Goal: Task Accomplishment & Management: Use online tool/utility

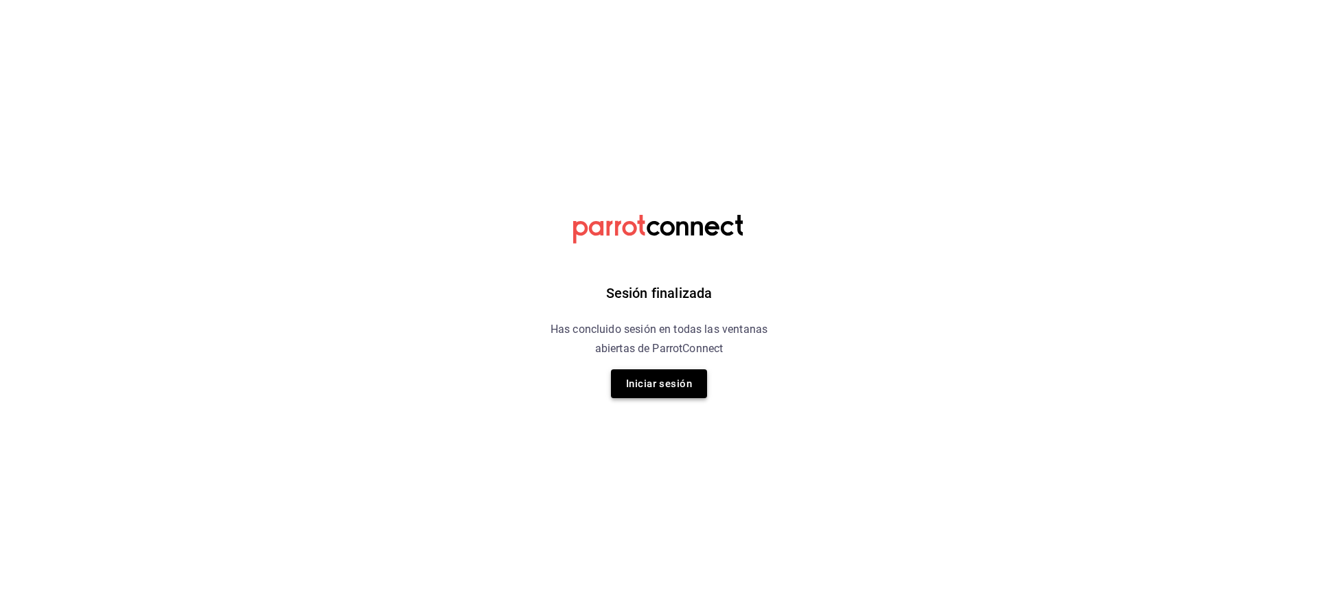
click at [681, 377] on button "Iniciar sesión" at bounding box center [659, 383] width 96 height 29
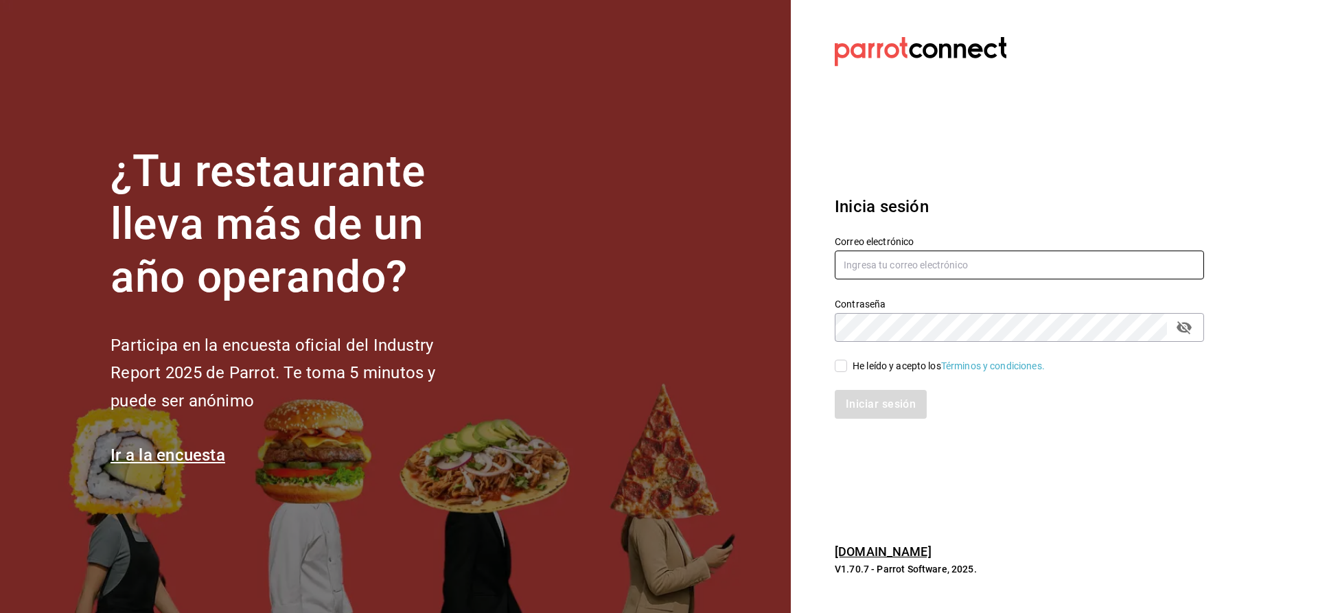
click at [926, 266] on input "text" at bounding box center [1018, 264] width 369 height 29
type input "[EMAIL_ADDRESS][PERSON_NAME][DOMAIN_NAME]"
click at [837, 363] on input "He leído y acepto los Términos y condiciones." at bounding box center [840, 366] width 12 height 12
checkbox input "true"
click at [852, 397] on button "Iniciar sesión" at bounding box center [880, 404] width 93 height 29
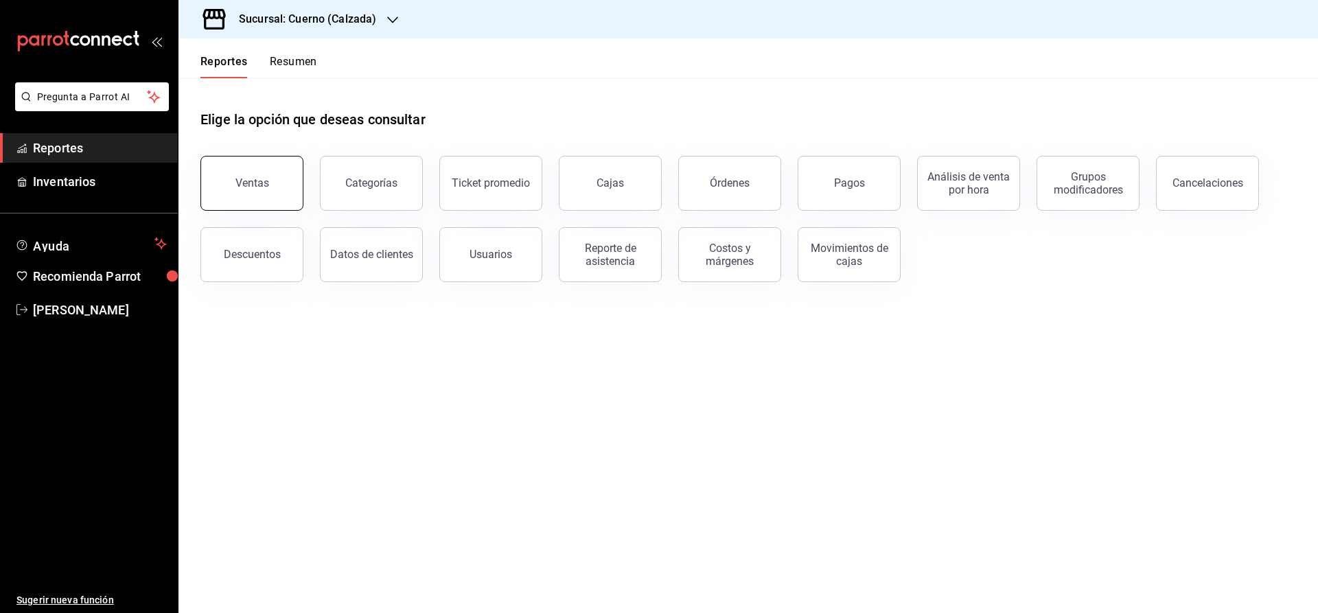
click at [268, 177] on button "Ventas" at bounding box center [251, 183] width 103 height 55
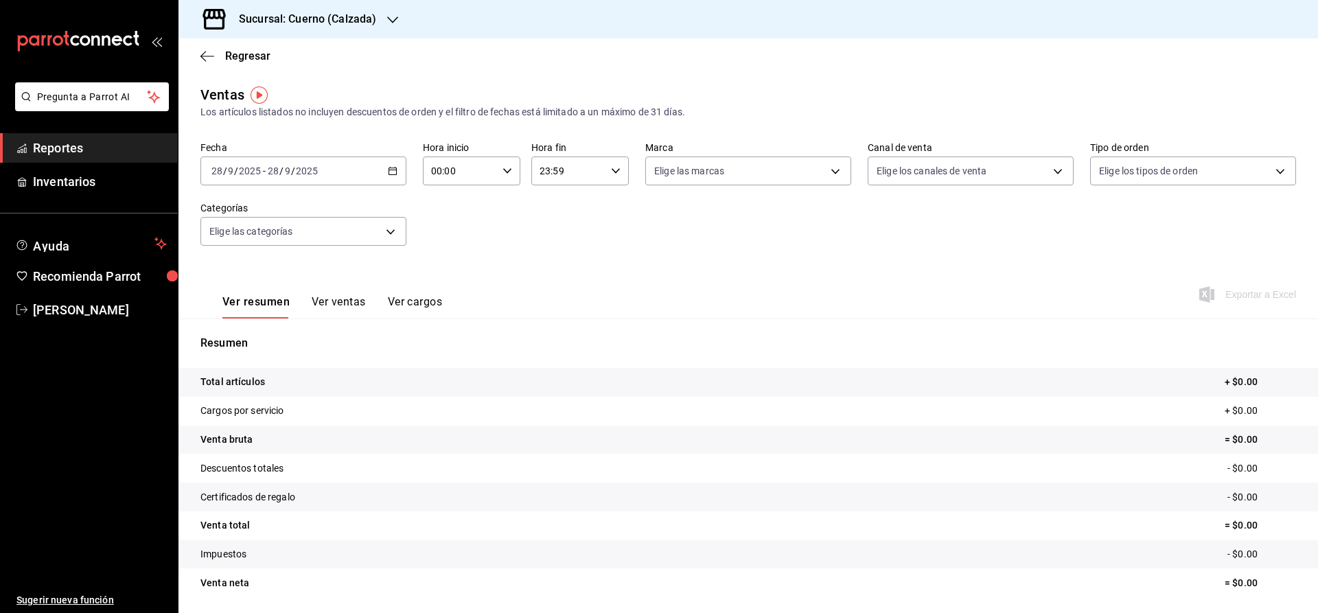
click at [390, 172] on icon "button" at bounding box center [393, 171] width 10 height 10
click at [113, 154] on span "Reportes" at bounding box center [100, 148] width 134 height 19
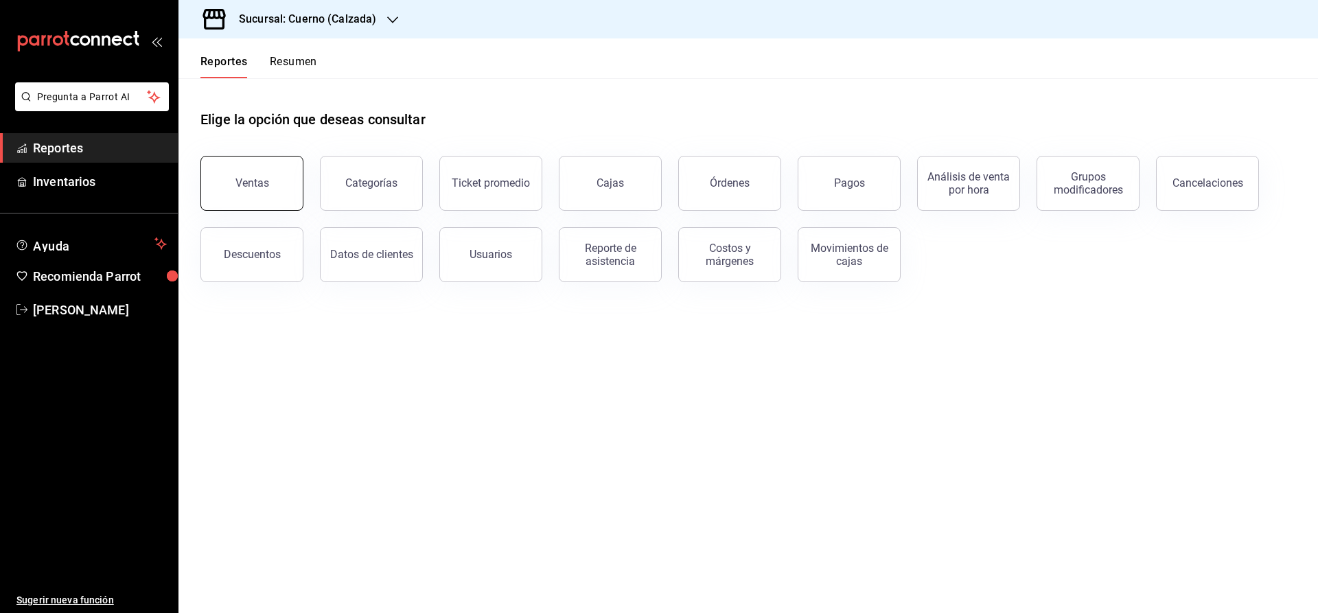
click at [230, 170] on button "Ventas" at bounding box center [251, 183] width 103 height 55
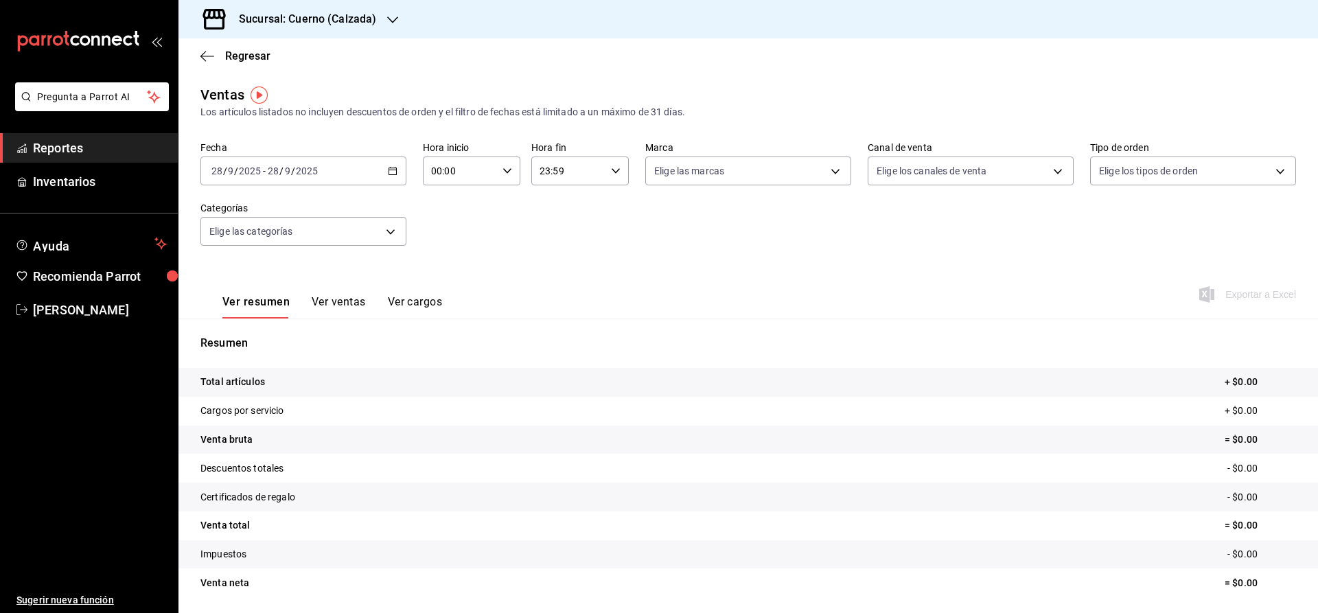
click at [395, 176] on div "2025-09-28 28 / 9 / 2025 - 2025-09-28 28 / 9 / 2025" at bounding box center [303, 170] width 206 height 29
click at [269, 338] on span "Rango de fechas" at bounding box center [265, 336] width 106 height 14
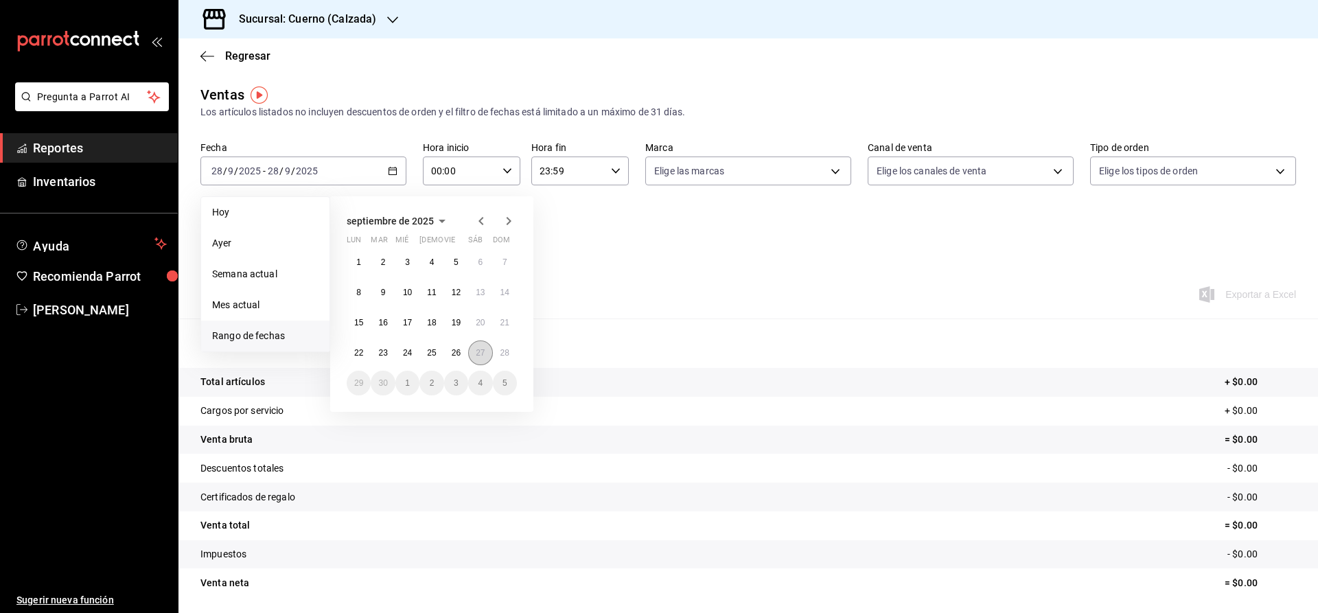
click at [480, 358] on button "27" at bounding box center [480, 352] width 24 height 25
click at [756, 314] on div "Ver resumen Ver ventas Ver cargos Exportar a Excel" at bounding box center [747, 290] width 1139 height 56
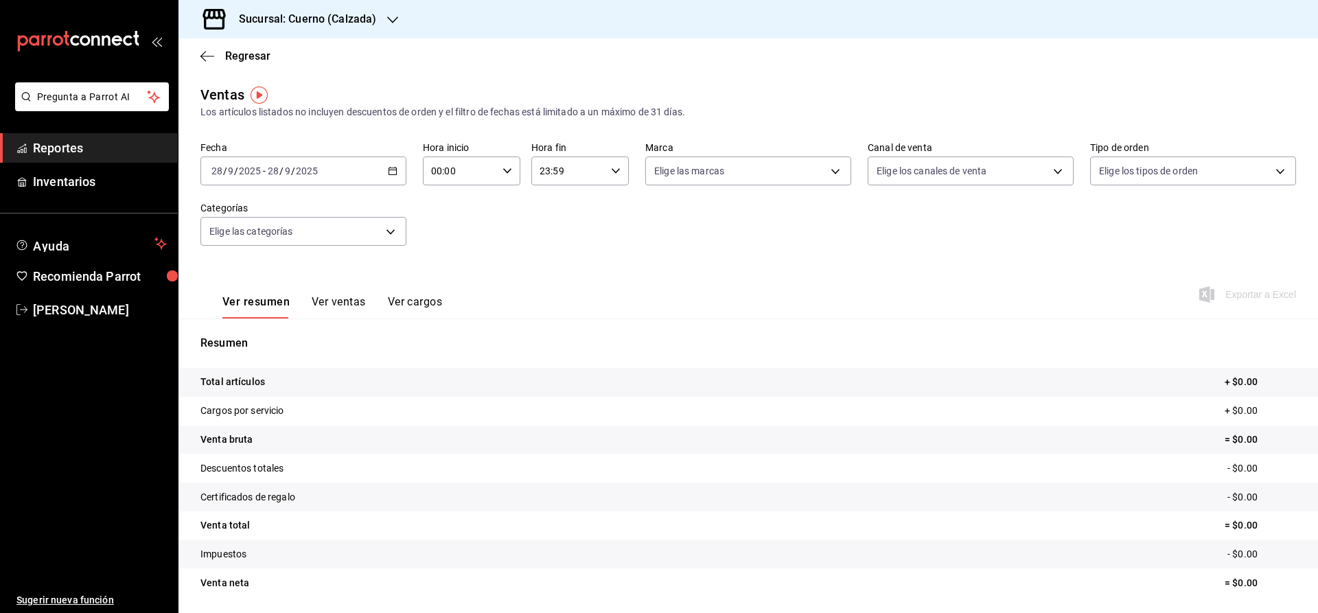
click at [387, 176] on div "2025-09-28 28 / 9 / 2025 - 2025-09-28 28 / 9 / 2025" at bounding box center [303, 170] width 206 height 29
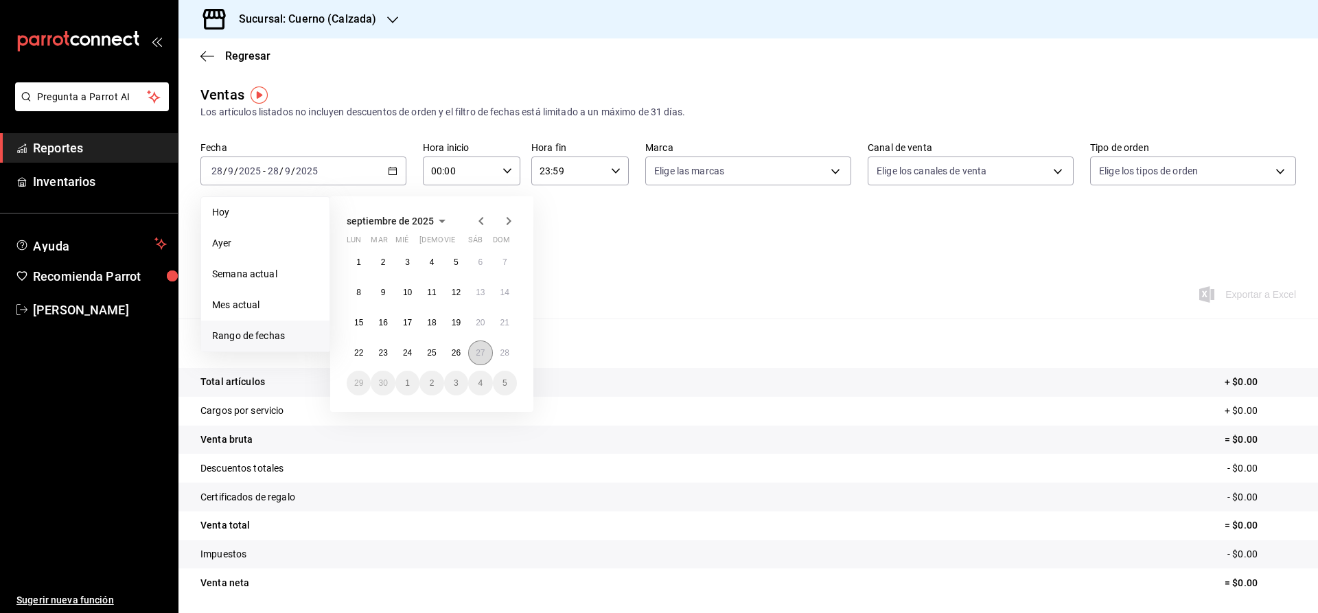
click at [482, 351] on abbr "27" at bounding box center [480, 353] width 9 height 10
click at [498, 351] on button "28" at bounding box center [505, 352] width 24 height 25
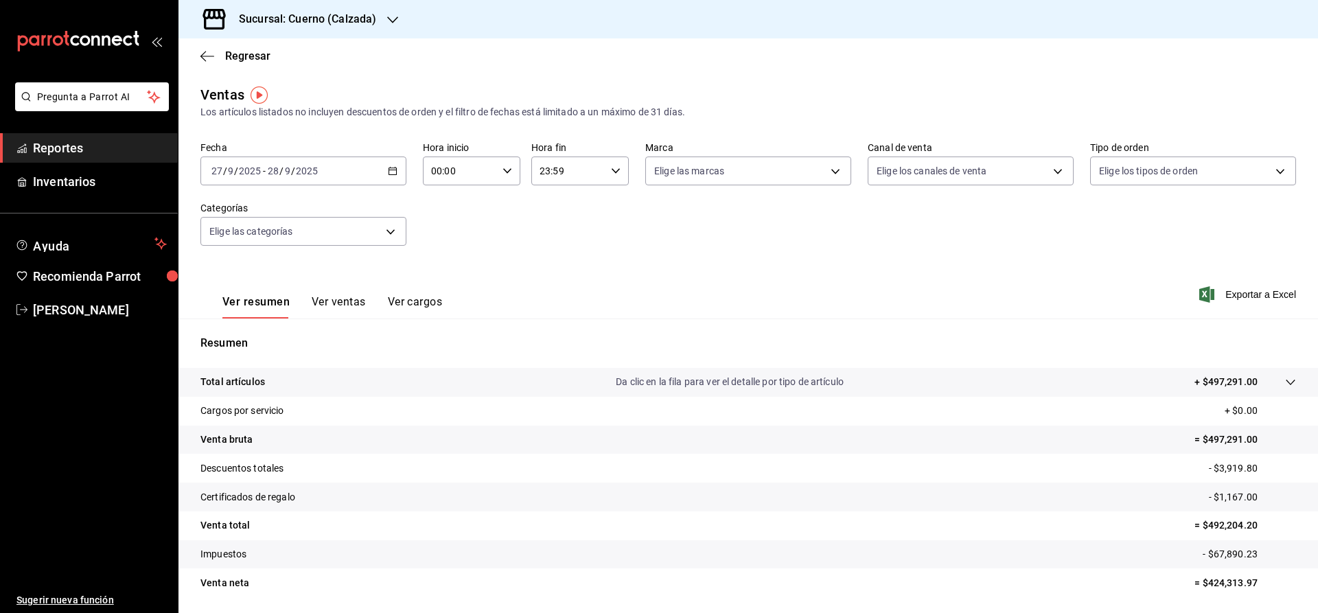
click at [502, 174] on icon "button" at bounding box center [507, 171] width 10 height 10
click at [452, 273] on span "02" at bounding box center [447, 271] width 27 height 11
type input "02:00"
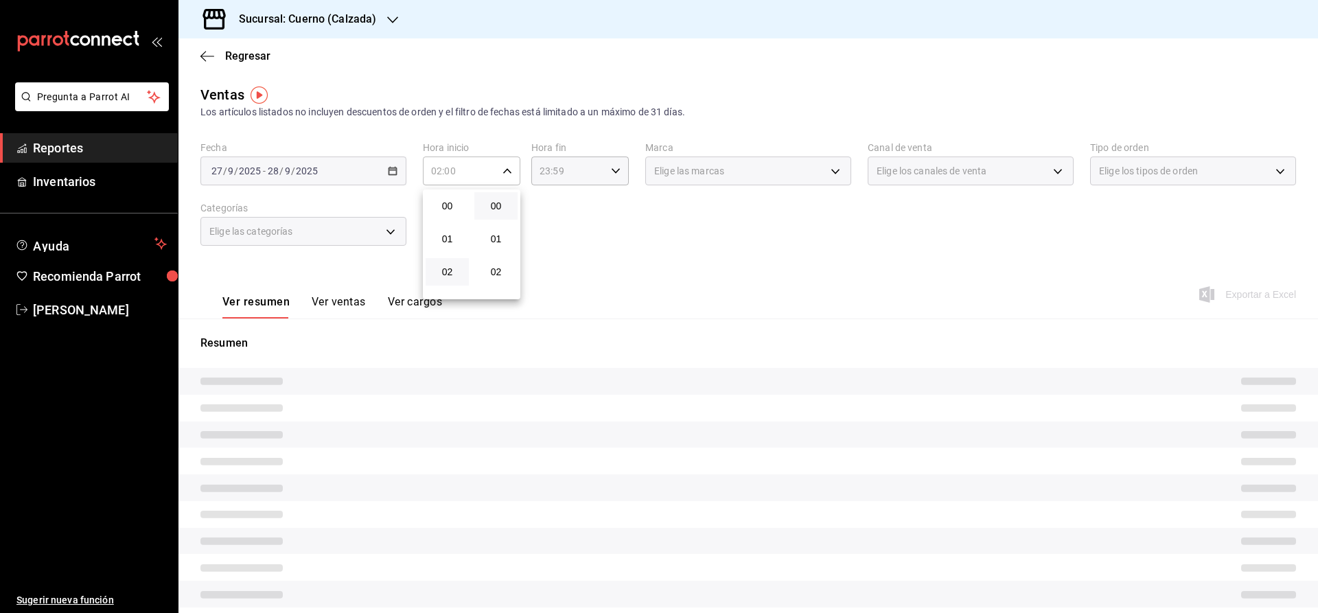
click at [614, 250] on div at bounding box center [659, 306] width 1318 height 613
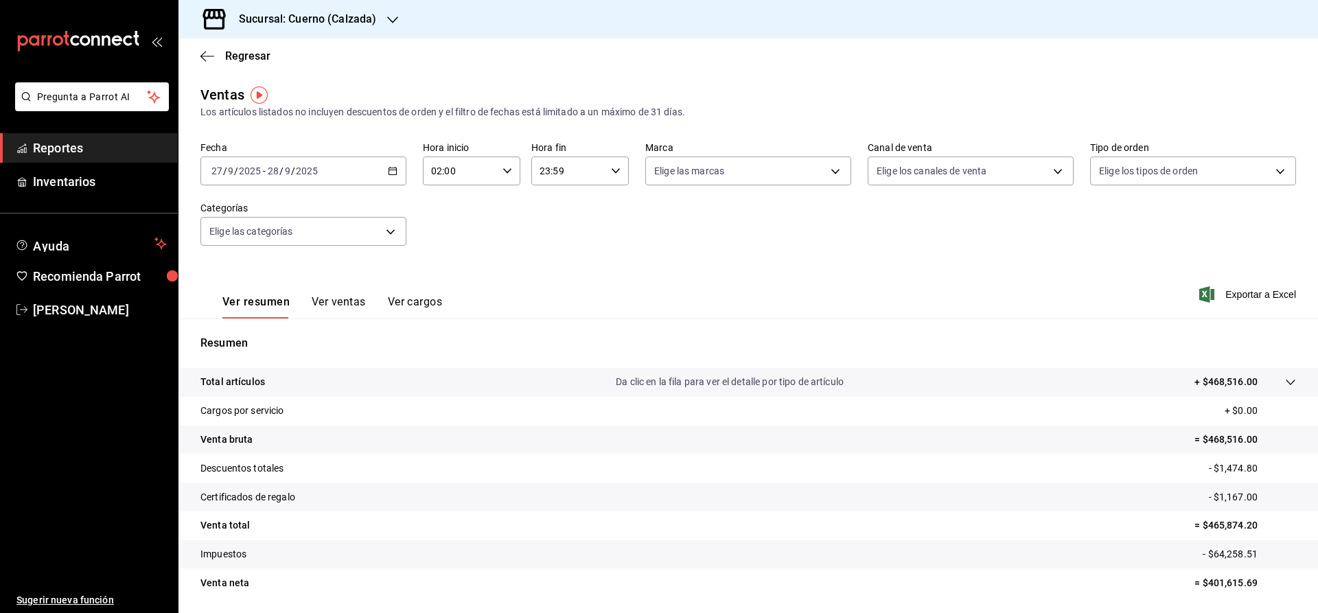
click at [614, 168] on icon "button" at bounding box center [616, 171] width 10 height 10
click at [558, 205] on span "02" at bounding box center [555, 202] width 27 height 11
click at [604, 200] on button "00" at bounding box center [604, 205] width 43 height 27
type input "02:00"
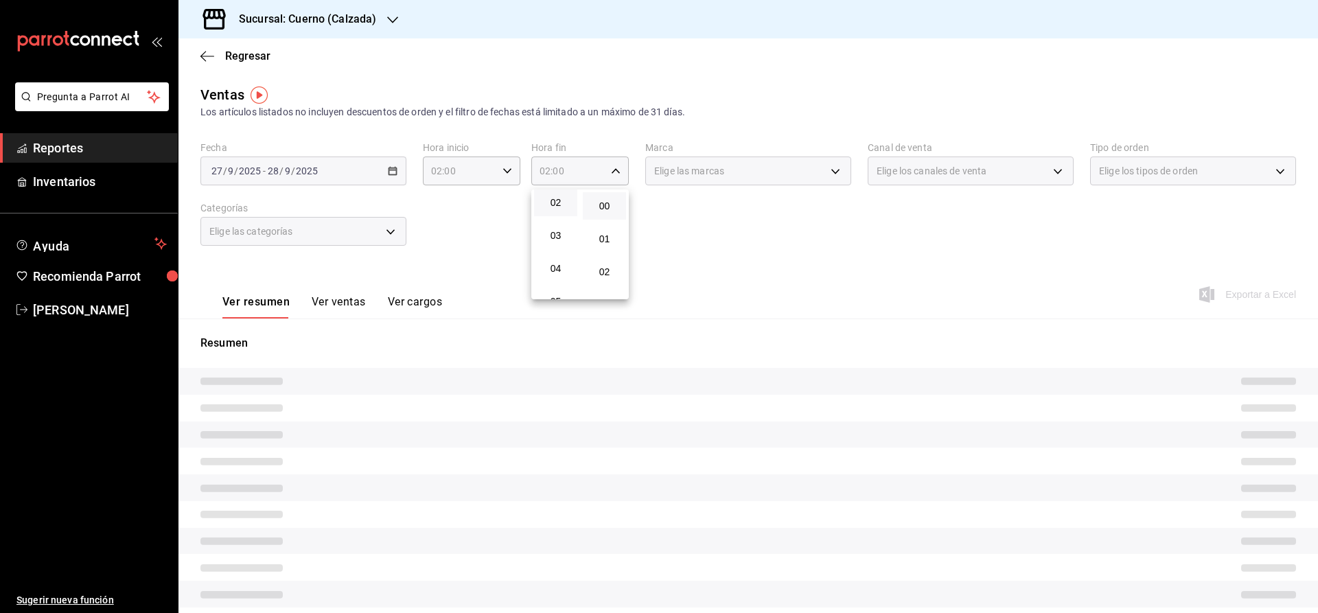
click at [739, 229] on div at bounding box center [659, 306] width 1318 height 613
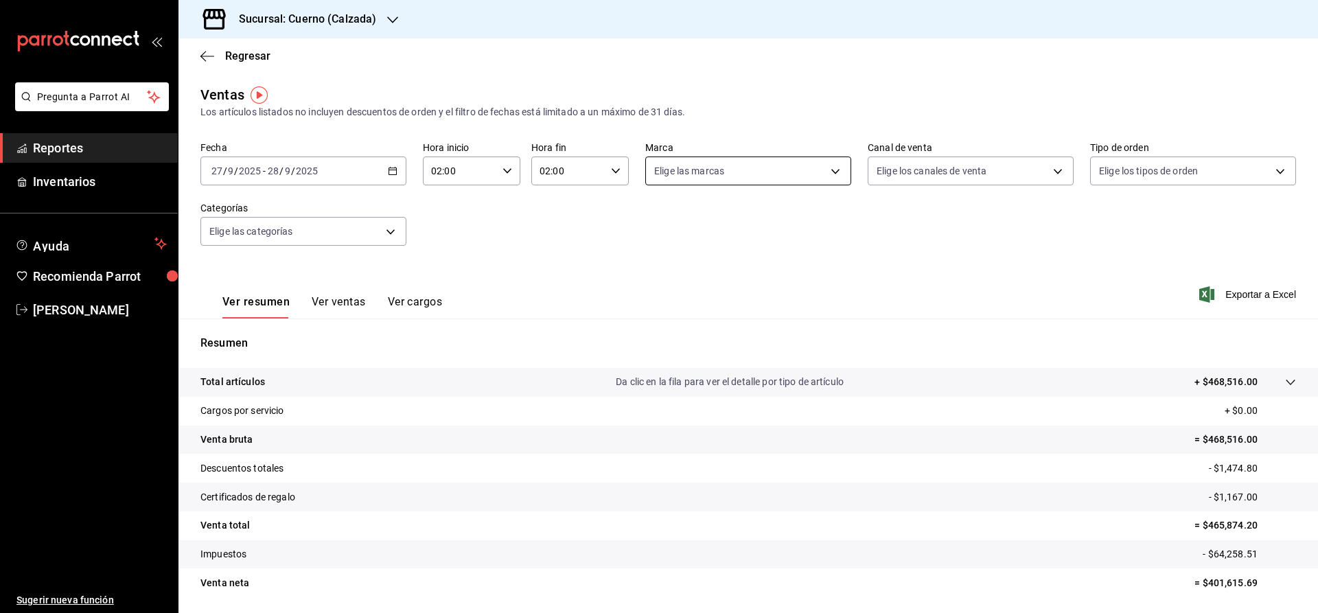
click at [739, 166] on body "Pregunta a Parrot AI Reportes Inventarios Ayuda Recomienda Parrot Julia Morales…" at bounding box center [659, 306] width 1318 height 613
click at [710, 266] on span "Cuerno - Calzada" at bounding box center [764, 270] width 162 height 14
type input "b7ae777b-2dfc-42e0-9650-6cefdf37a424"
checkbox input "true"
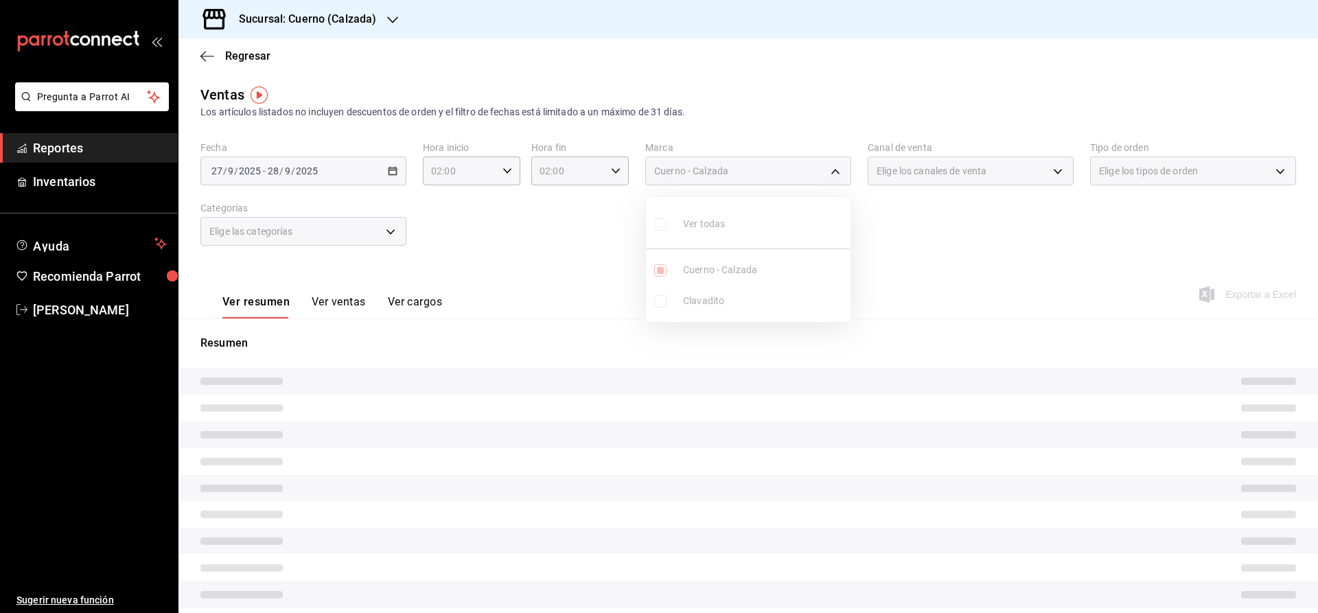
click at [967, 216] on div at bounding box center [659, 306] width 1318 height 613
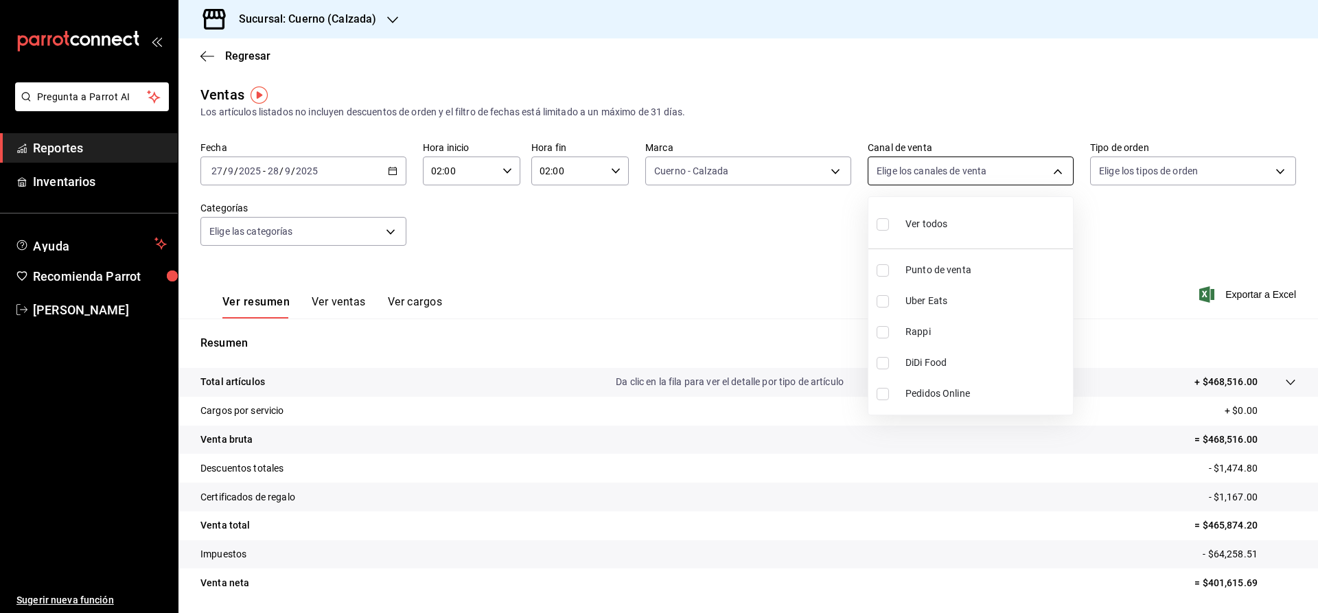
click at [968, 170] on body "Pregunta a Parrot AI Reportes Inventarios Ayuda Recomienda Parrot Julia Morales…" at bounding box center [659, 306] width 1318 height 613
click at [897, 224] on div "Ver todos" at bounding box center [911, 223] width 71 height 30
type input "PARROT,UBER_EATS,RAPPI,DIDI_FOOD,ONLINE"
checkbox input "true"
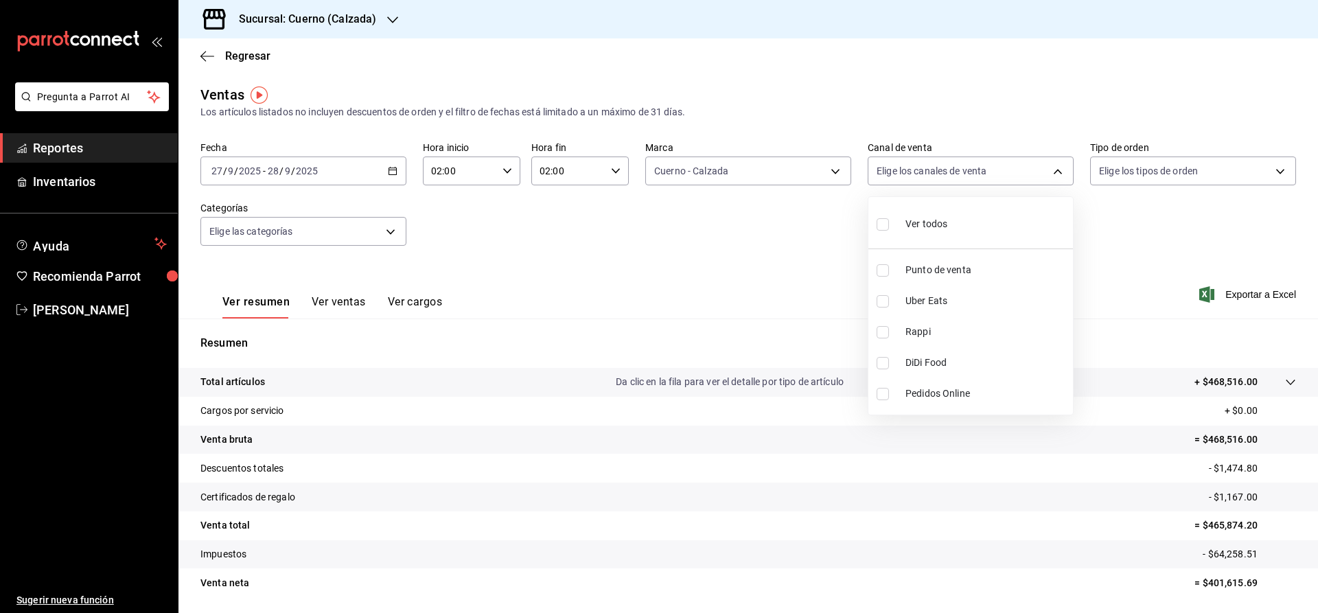
checkbox input "true"
click at [982, 108] on div at bounding box center [659, 306] width 1318 height 613
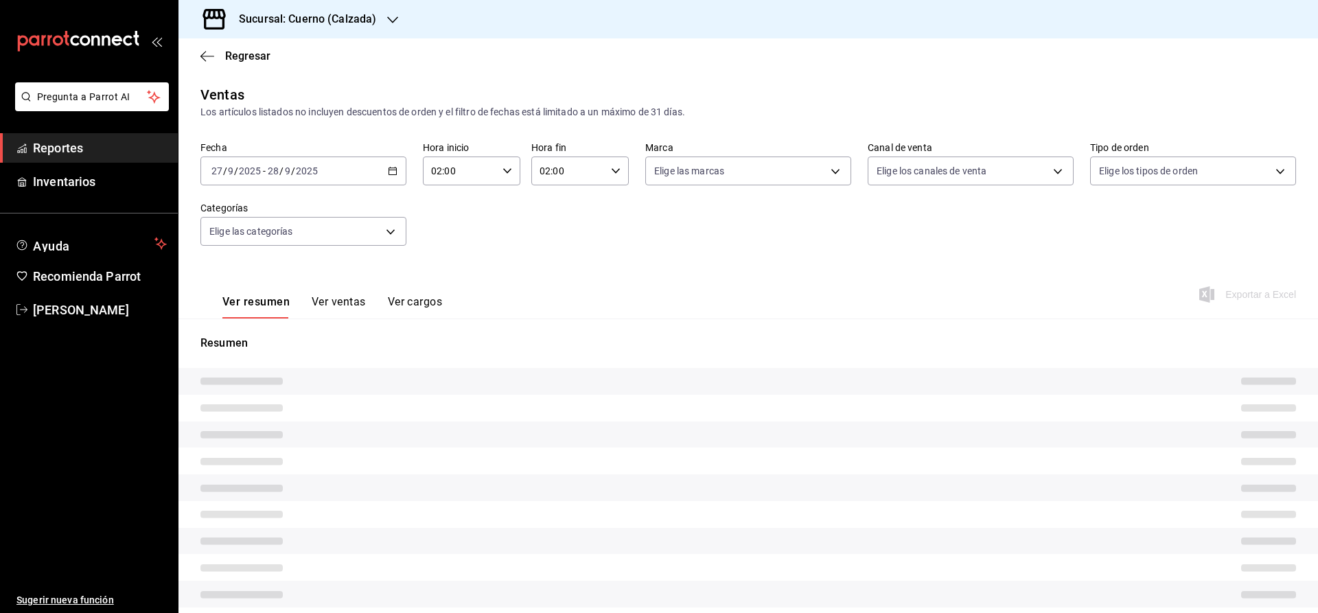
type input "b7ae777b-2dfc-42e0-9650-6cefdf37a424"
type input "PARROT,UBER_EATS,RAPPI,DIDI_FOOD,ONLINE"
type input "02:00"
type input "b7ae777b-2dfc-42e0-9650-6cefdf37a424"
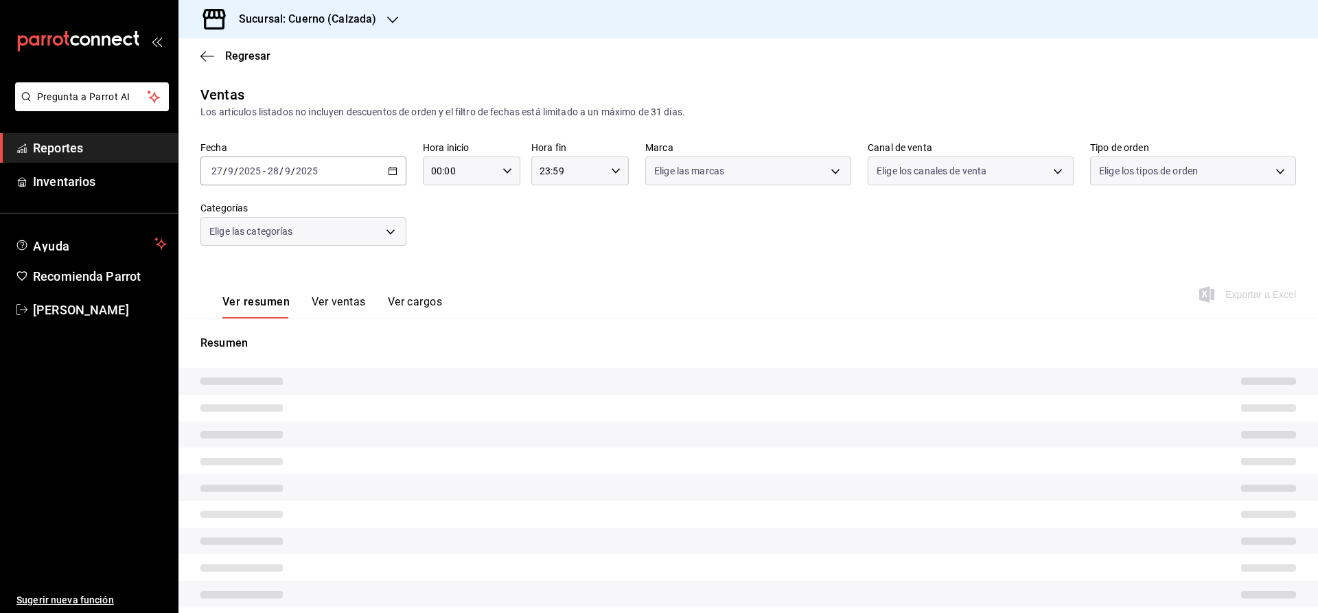
type input "PARROT,UBER_EATS,RAPPI,DIDI_FOOD,ONLINE"
